Goal: Task Accomplishment & Management: Use online tool/utility

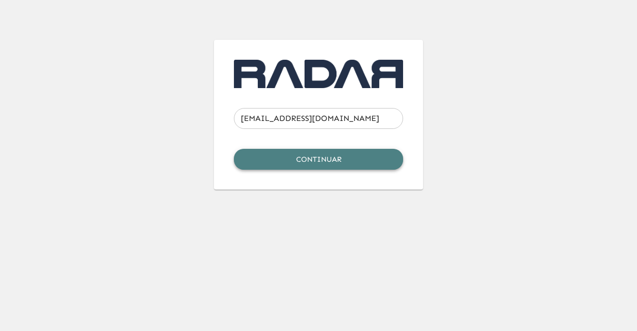
click at [352, 162] on button "Continuar" at bounding box center [318, 159] width 169 height 21
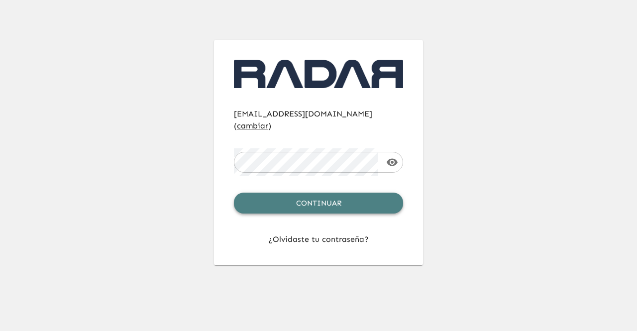
click at [299, 193] on button "Continuar" at bounding box center [318, 203] width 169 height 21
